Goal: Information Seeking & Learning: Learn about a topic

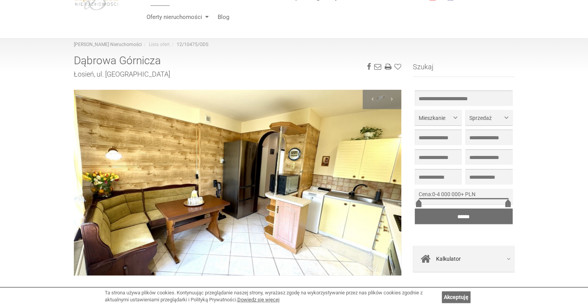
scroll to position [97, 0]
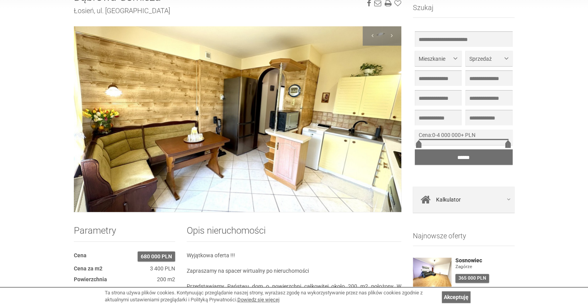
click at [352, 100] on img at bounding box center [238, 119] width 328 height 186
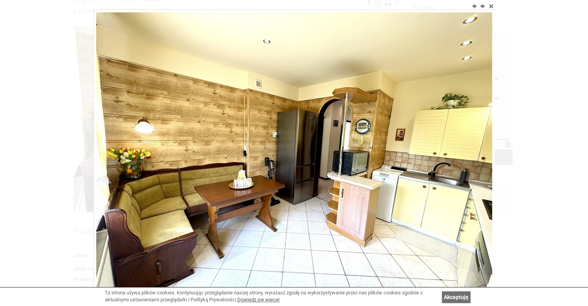
click at [481, 146] on img at bounding box center [294, 160] width 396 height 297
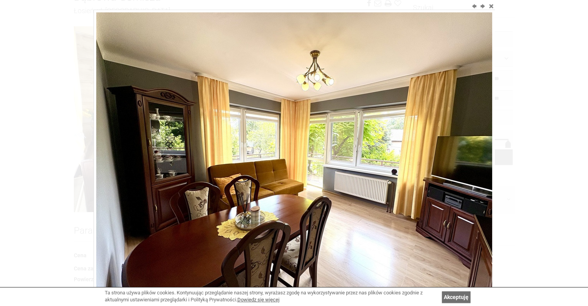
click at [477, 145] on img at bounding box center [294, 160] width 396 height 297
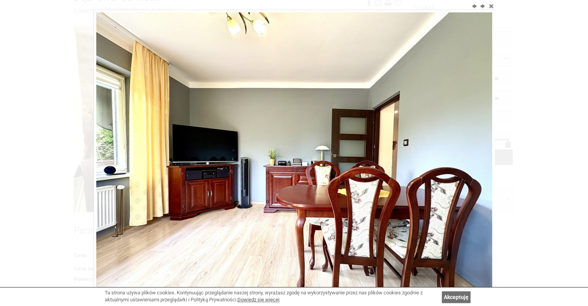
click at [477, 145] on img at bounding box center [294, 160] width 396 height 297
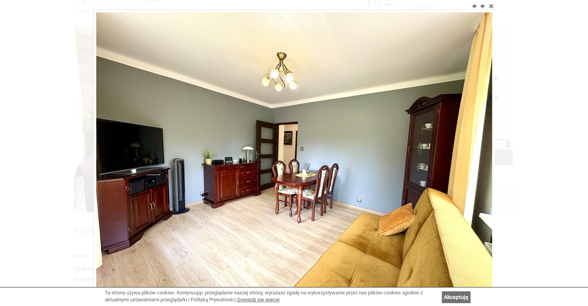
click at [477, 145] on img at bounding box center [294, 160] width 396 height 297
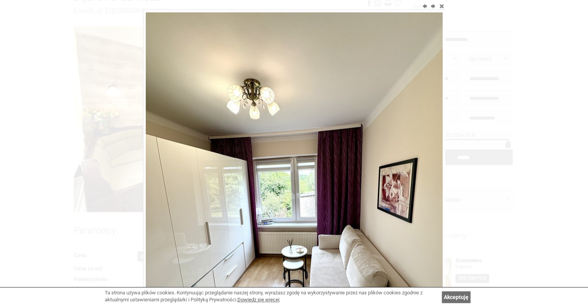
click at [477, 145] on div at bounding box center [294, 153] width 588 height 306
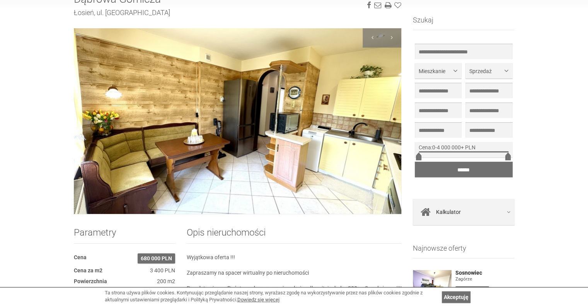
scroll to position [88, 0]
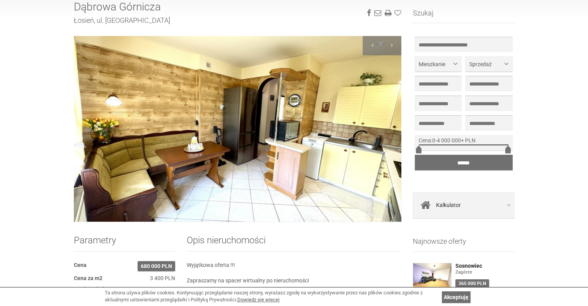
click at [362, 121] on img at bounding box center [238, 129] width 328 height 186
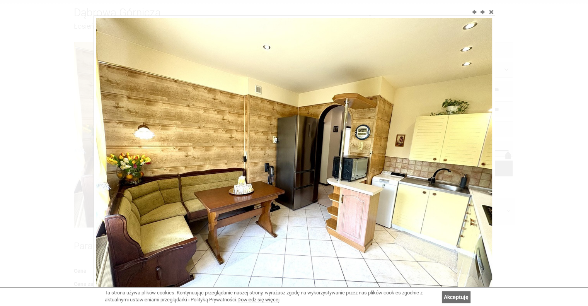
scroll to position [83, 0]
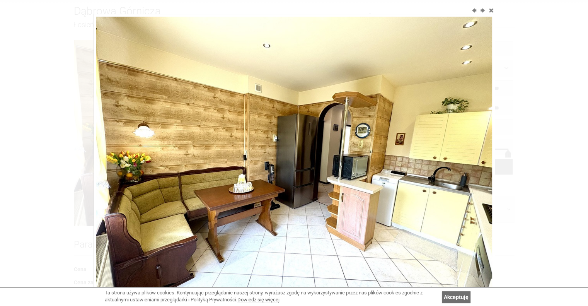
click at [471, 141] on img at bounding box center [294, 165] width 396 height 297
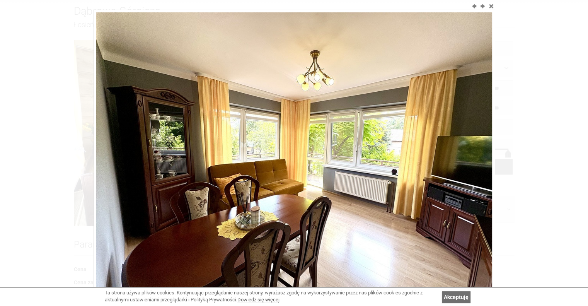
click at [471, 141] on img at bounding box center [294, 160] width 396 height 297
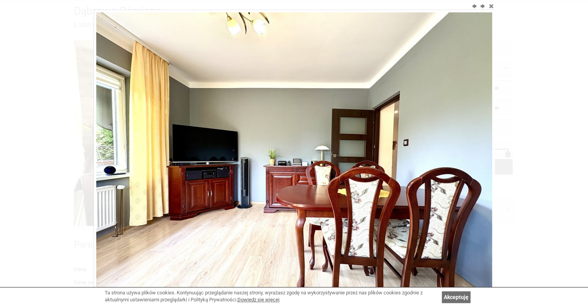
click at [471, 141] on img at bounding box center [294, 160] width 396 height 297
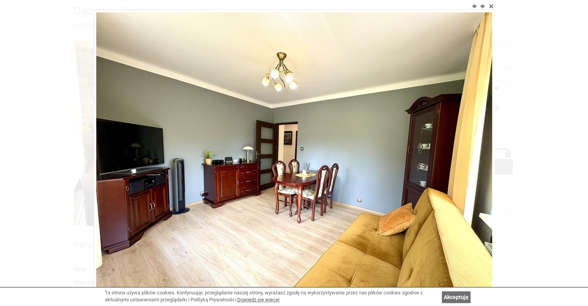
click at [471, 141] on img at bounding box center [294, 160] width 396 height 297
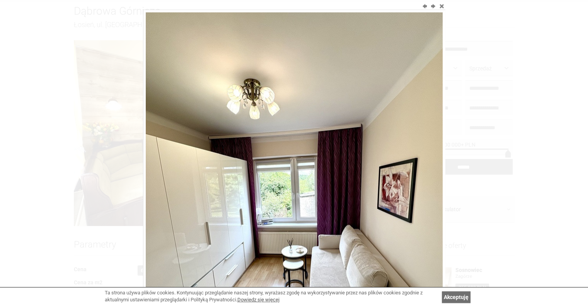
click at [471, 141] on div at bounding box center [294, 153] width 588 height 306
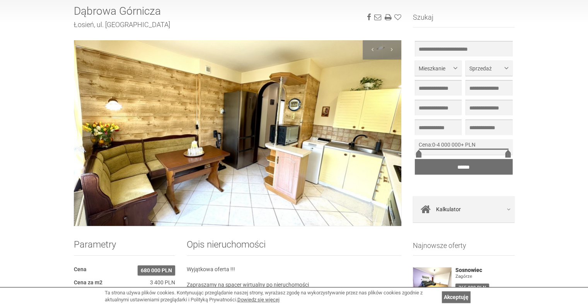
click at [370, 144] on img at bounding box center [238, 133] width 328 height 186
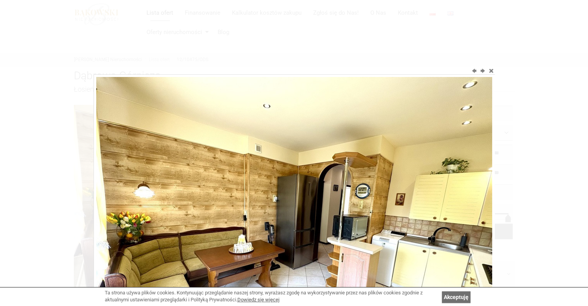
scroll to position [0, 0]
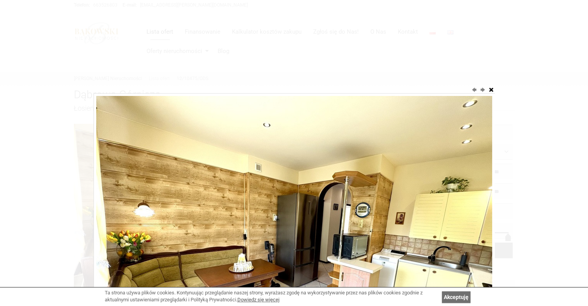
click at [491, 89] on button "close" at bounding box center [491, 89] width 8 height 8
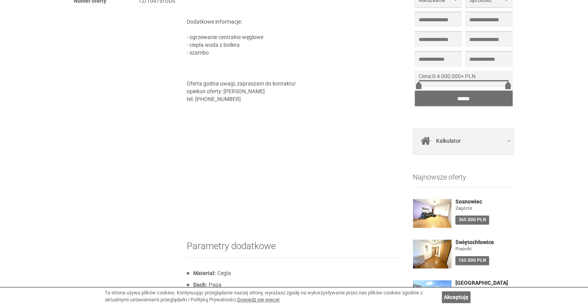
scroll to position [527, 0]
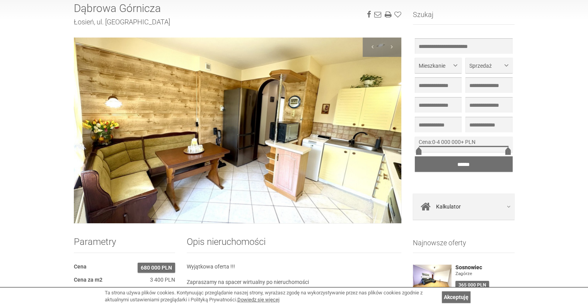
scroll to position [83, 0]
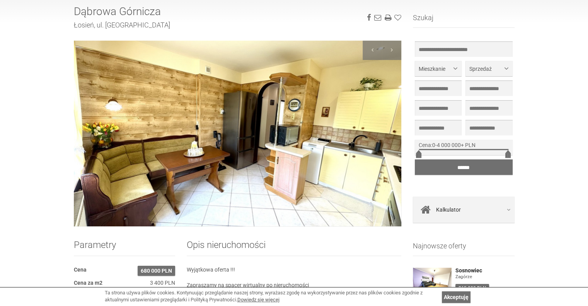
click at [305, 136] on img at bounding box center [238, 134] width 328 height 186
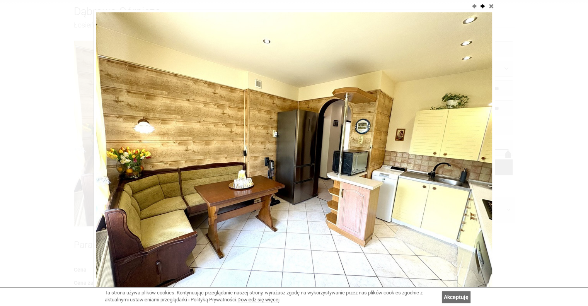
click at [480, 5] on button "next" at bounding box center [482, 6] width 8 height 8
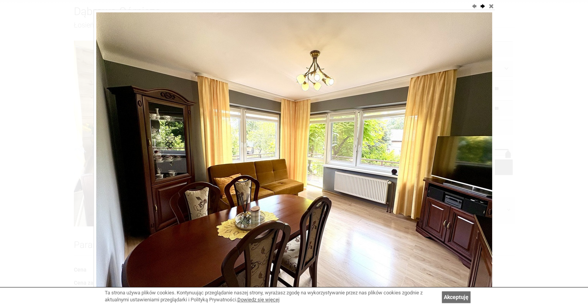
click at [480, 5] on button "next" at bounding box center [482, 6] width 8 height 8
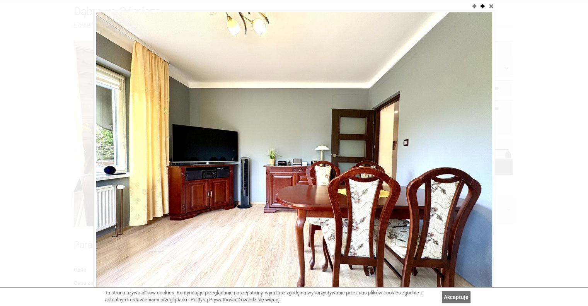
click at [480, 5] on button "next" at bounding box center [482, 6] width 8 height 8
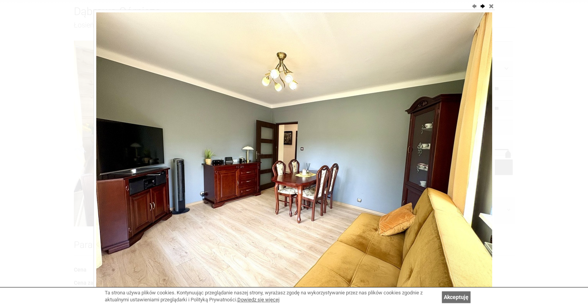
click at [480, 5] on button "next" at bounding box center [482, 6] width 8 height 8
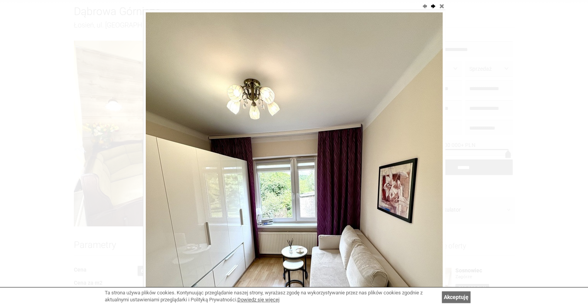
click at [480, 5] on div at bounding box center [294, 153] width 588 height 306
